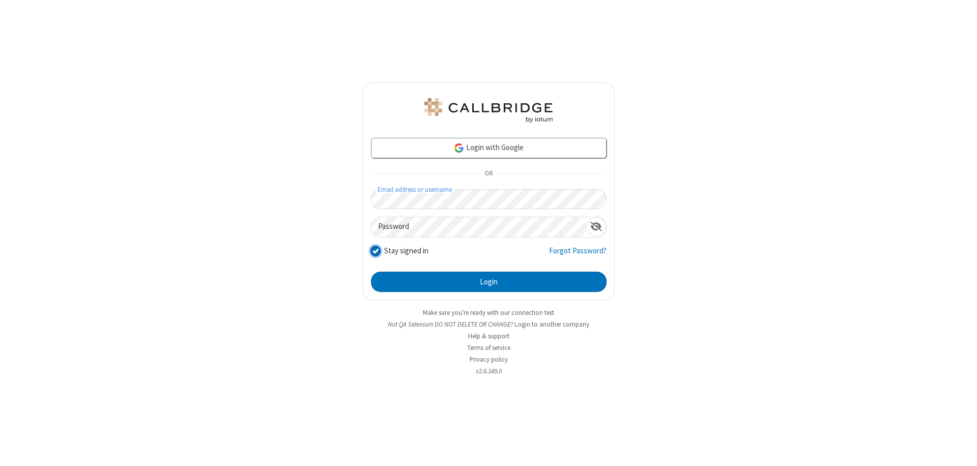
click at [375, 250] on input "Stay signed in" at bounding box center [376, 250] width 10 height 11
checkbox input "false"
click at [489, 282] on button "Login" at bounding box center [489, 282] width 236 height 20
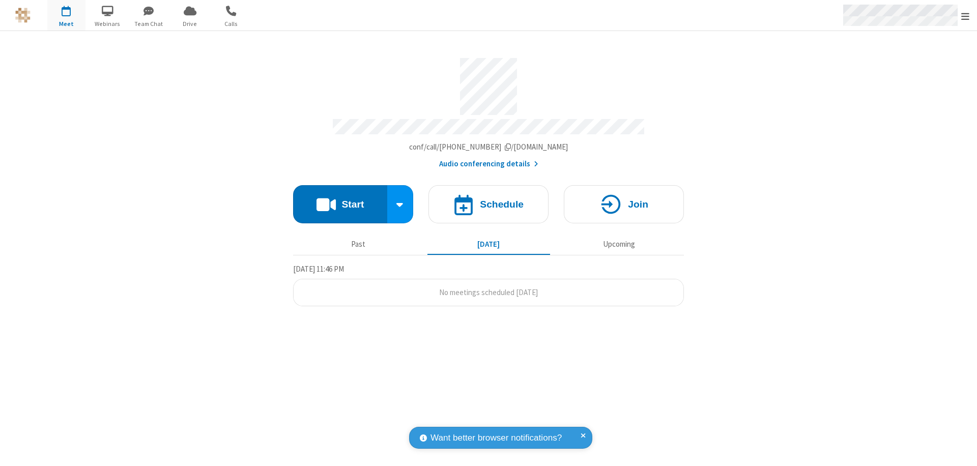
click at [965, 15] on span "Open menu" at bounding box center [965, 16] width 8 height 10
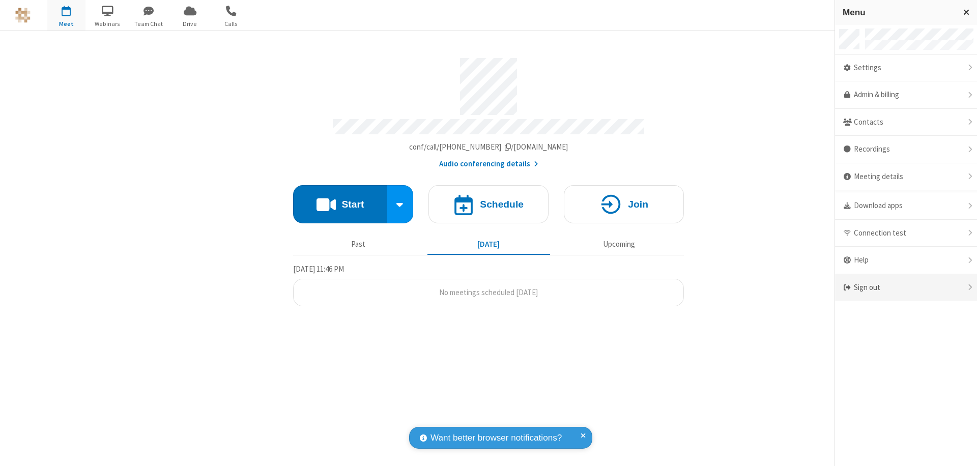
click at [906, 288] on div "Sign out" at bounding box center [906, 287] width 142 height 27
